Goal: Task Accomplishment & Management: Use online tool/utility

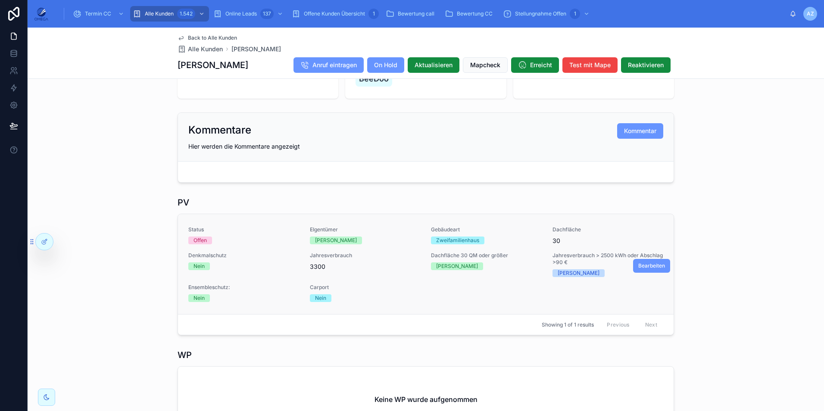
scroll to position [172, 0]
click at [642, 270] on span "Bearbeiten" at bounding box center [651, 266] width 27 height 7
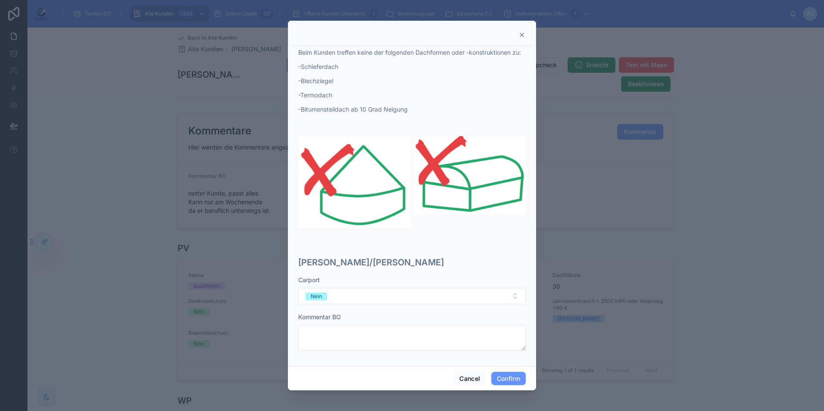
scroll to position [355, 0]
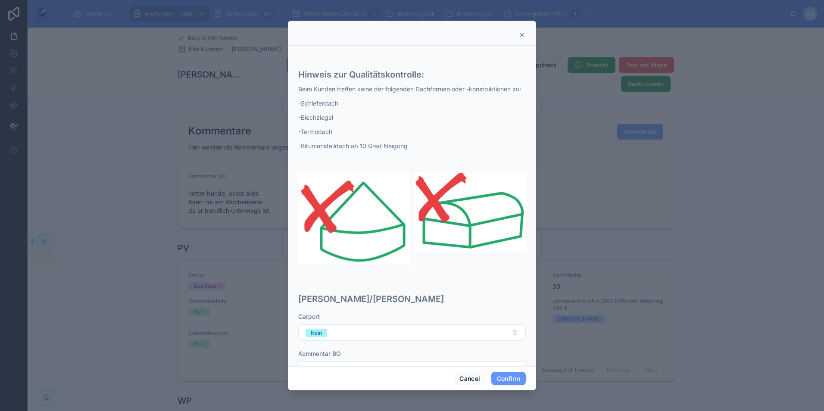
click at [744, 286] on div at bounding box center [412, 205] width 824 height 411
click at [521, 34] on icon at bounding box center [521, 34] width 7 height 7
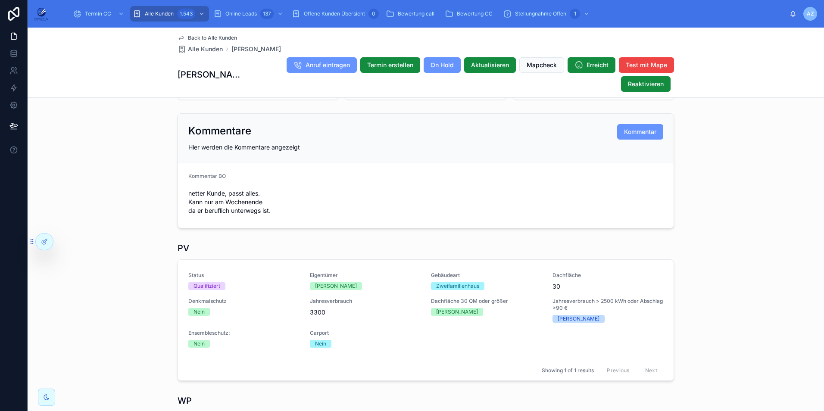
click at [719, 66] on div "Back to Alle Kunden Alle Kunden [PERSON_NAME] [PERSON_NAME] Anruf eintragen Ter…" at bounding box center [426, 63] width 796 height 70
click at [46, 245] on div at bounding box center [44, 241] width 17 height 16
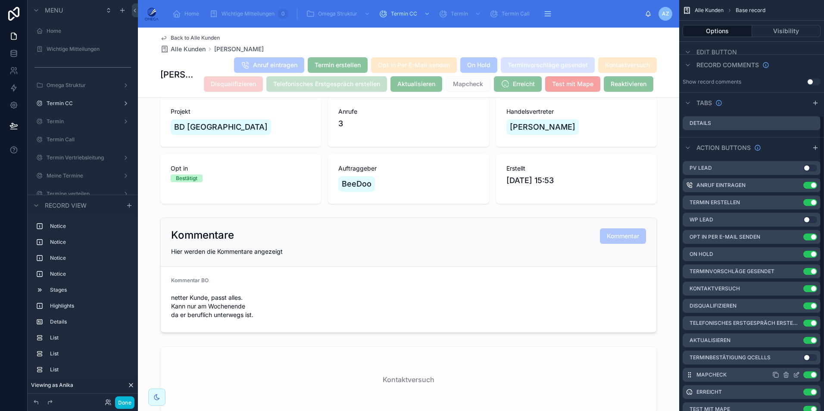
scroll to position [221, 0]
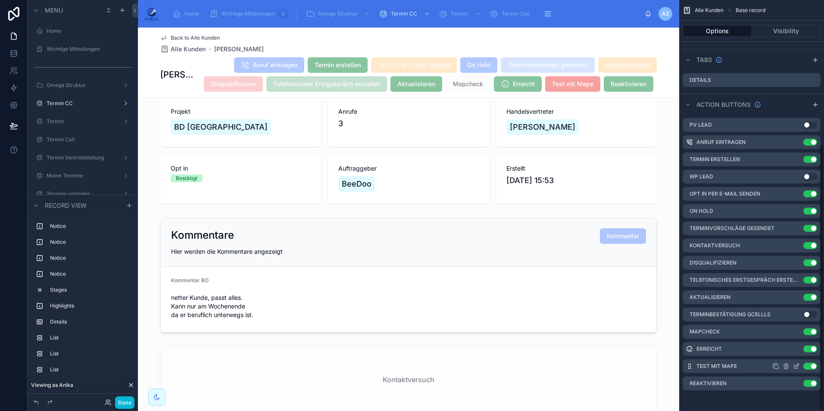
click at [810, 365] on button "Use setting" at bounding box center [810, 366] width 14 height 7
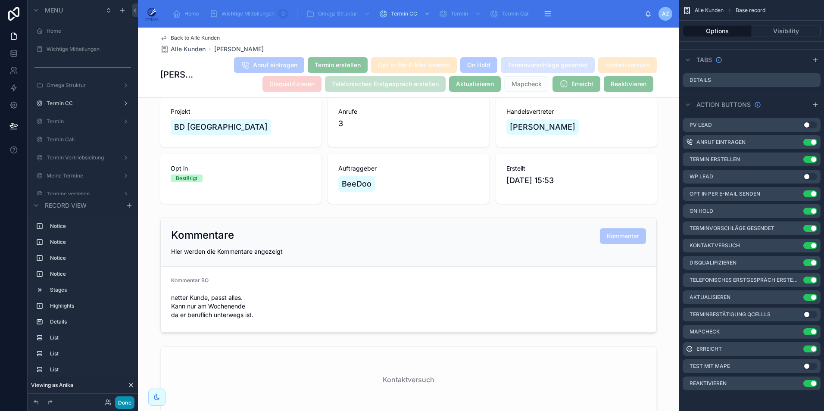
click at [121, 402] on button "Done" at bounding box center [124, 402] width 19 height 12
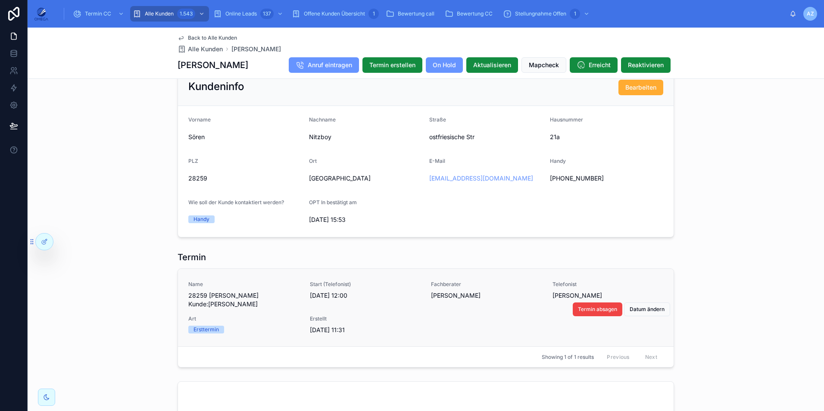
scroll to position [616, 0]
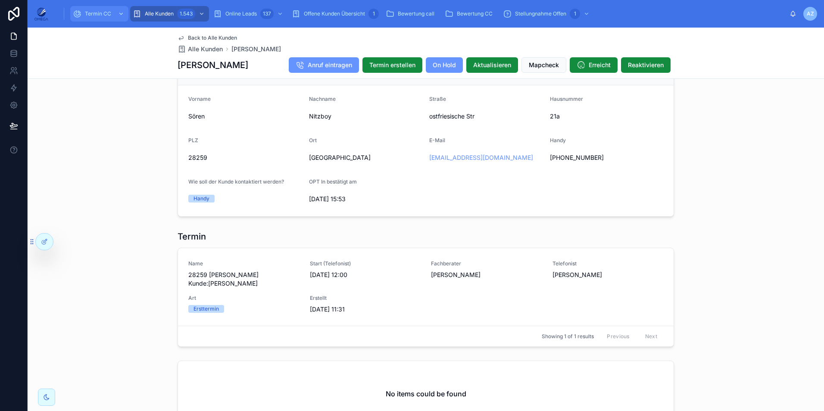
click at [107, 10] on span "Termin CC" at bounding box center [98, 13] width 26 height 7
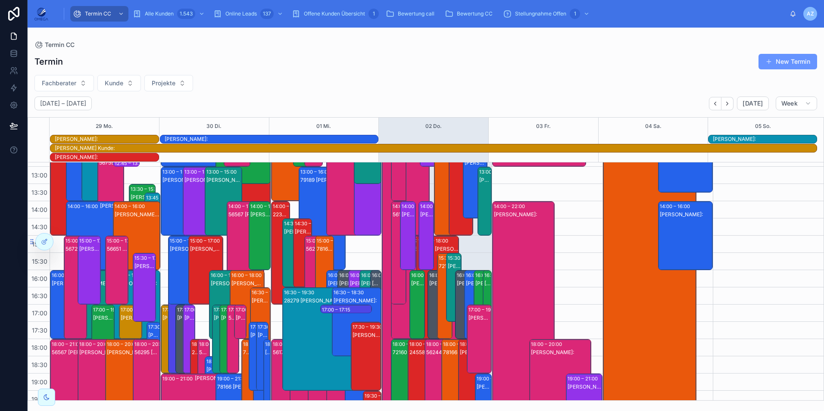
scroll to position [39, 0]
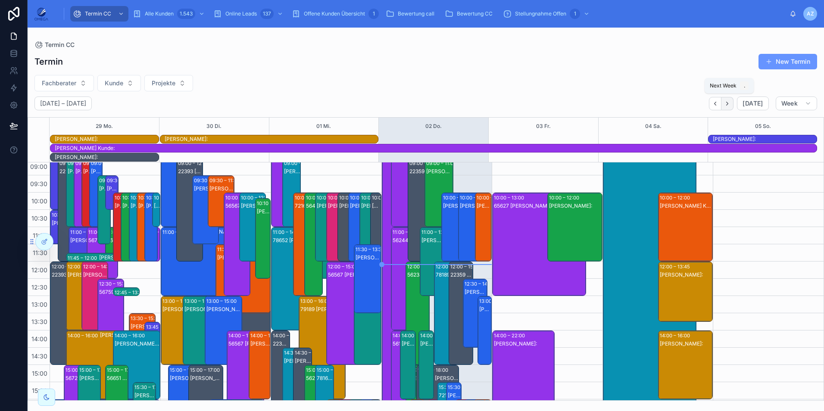
click at [730, 106] on icon "Next" at bounding box center [727, 103] width 6 height 6
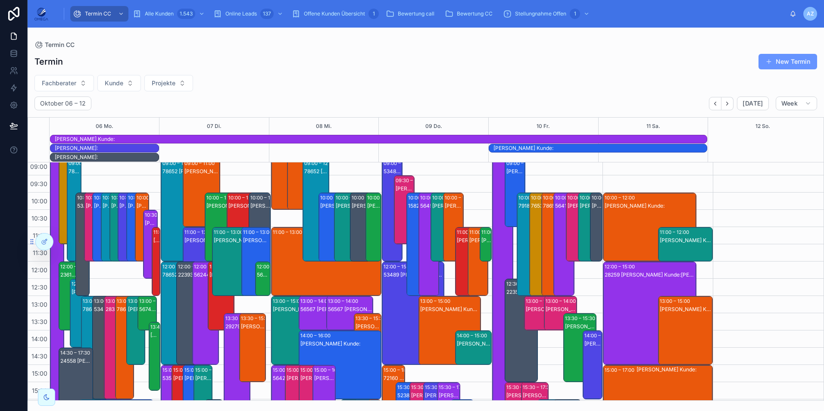
click at [641, 286] on div "28259 [PERSON_NAME] Kunde:[PERSON_NAME]" at bounding box center [649, 322] width 91 height 102
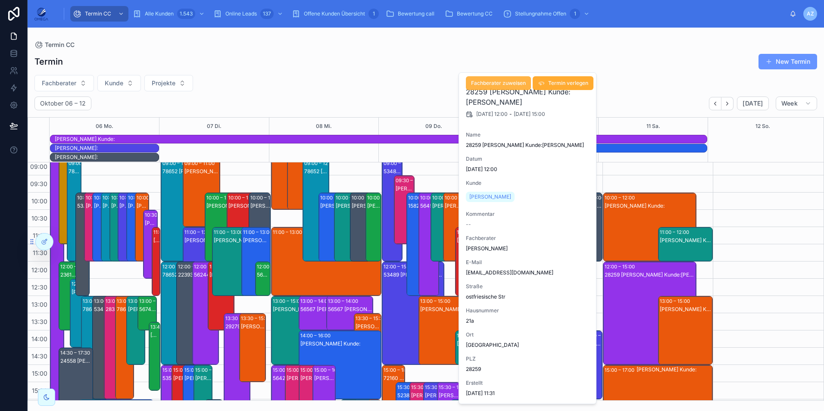
click at [490, 83] on span "Fachberater zuweisen" at bounding box center [498, 83] width 55 height 7
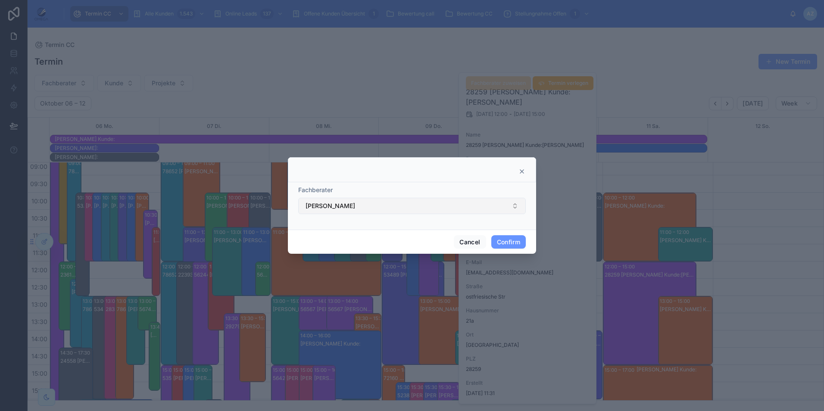
click at [383, 206] on button "[PERSON_NAME]" at bounding box center [411, 206] width 227 height 16
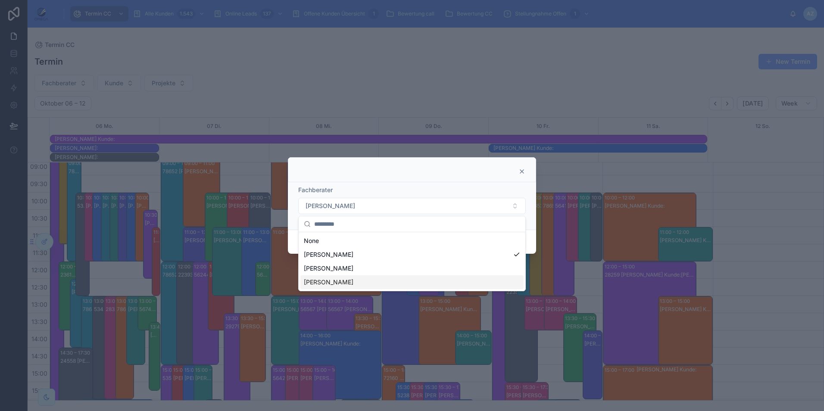
click at [346, 277] on div "[PERSON_NAME]" at bounding box center [411, 282] width 223 height 14
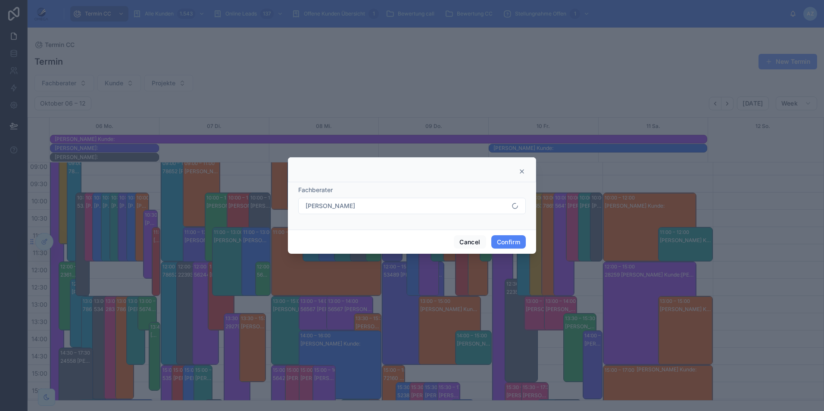
click at [511, 238] on button "Confirm" at bounding box center [508, 242] width 34 height 14
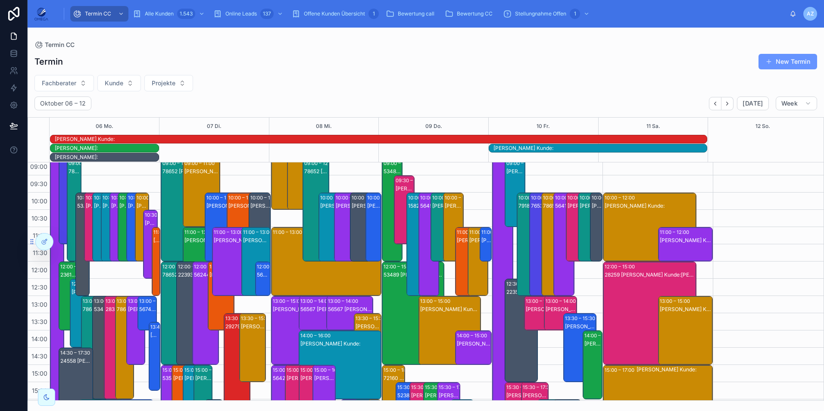
click at [623, 317] on div "28259 [PERSON_NAME] Kunde:[PERSON_NAME]" at bounding box center [649, 322] width 91 height 102
drag, startPoint x: 514, startPoint y: 195, endPoint x: 529, endPoint y: 208, distance: 20.5
click at [641, 308] on div "28259 [PERSON_NAME] Kunde:[PERSON_NAME]" at bounding box center [649, 322] width 91 height 102
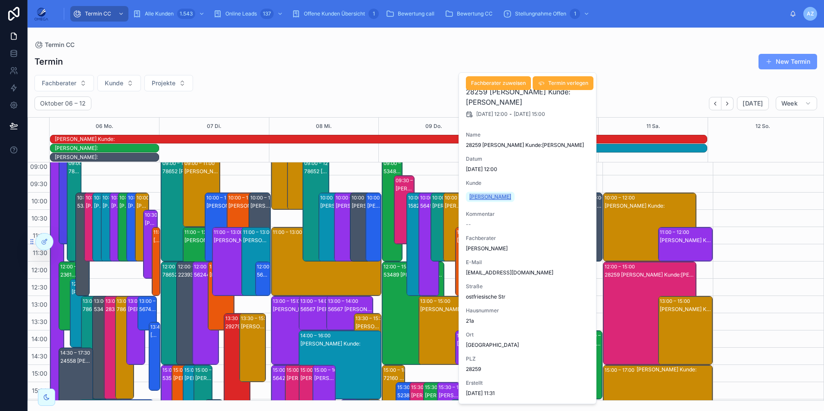
drag, startPoint x: 491, startPoint y: 195, endPoint x: 468, endPoint y: 197, distance: 22.9
click at [463, 195] on div "28259 [PERSON_NAME]:[PERSON_NAME] [DATE] 12:00 - [DATE] 15:00 Name 28259 [PERSO…" at bounding box center [528, 238] width 138 height 331
copy span "[PERSON_NAME]"
click at [386, 86] on div "Fachberater Kunde Projekte" at bounding box center [426, 83] width 796 height 16
